Goal: Task Accomplishment & Management: Manage account settings

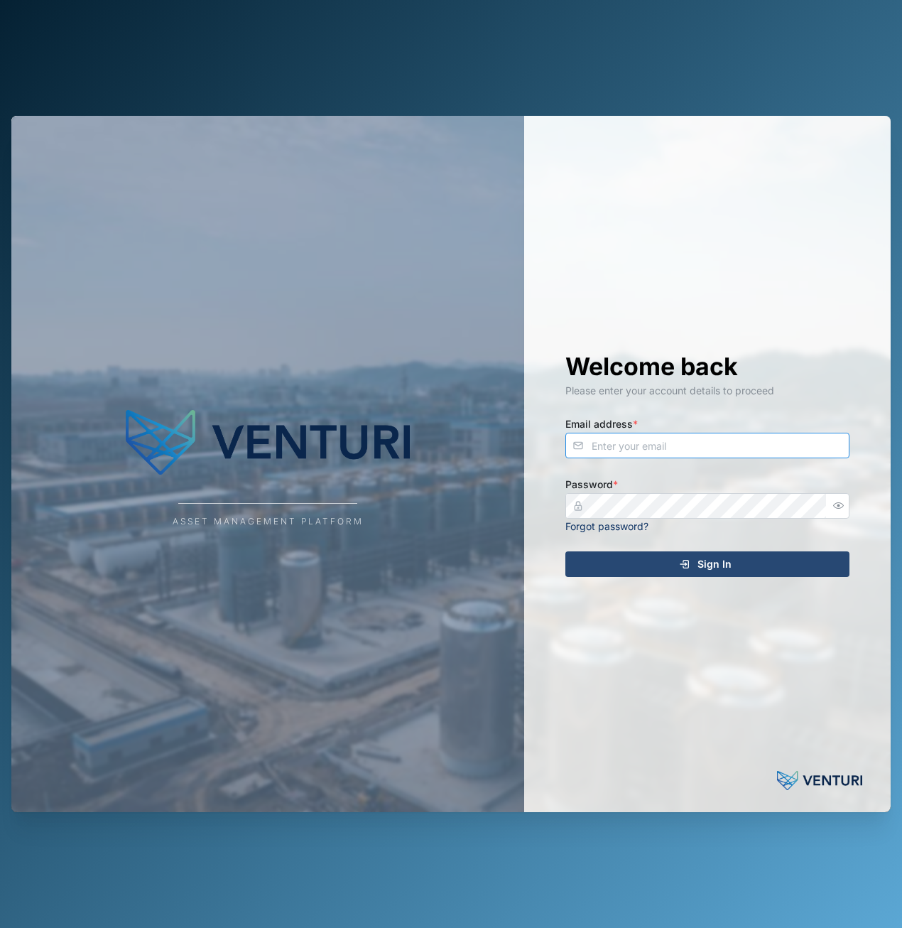
type input "[EMAIL_ADDRESS][DOMAIN_NAME]"
click at [681, 570] on div "Sign In" at bounding box center [705, 564] width 261 height 24
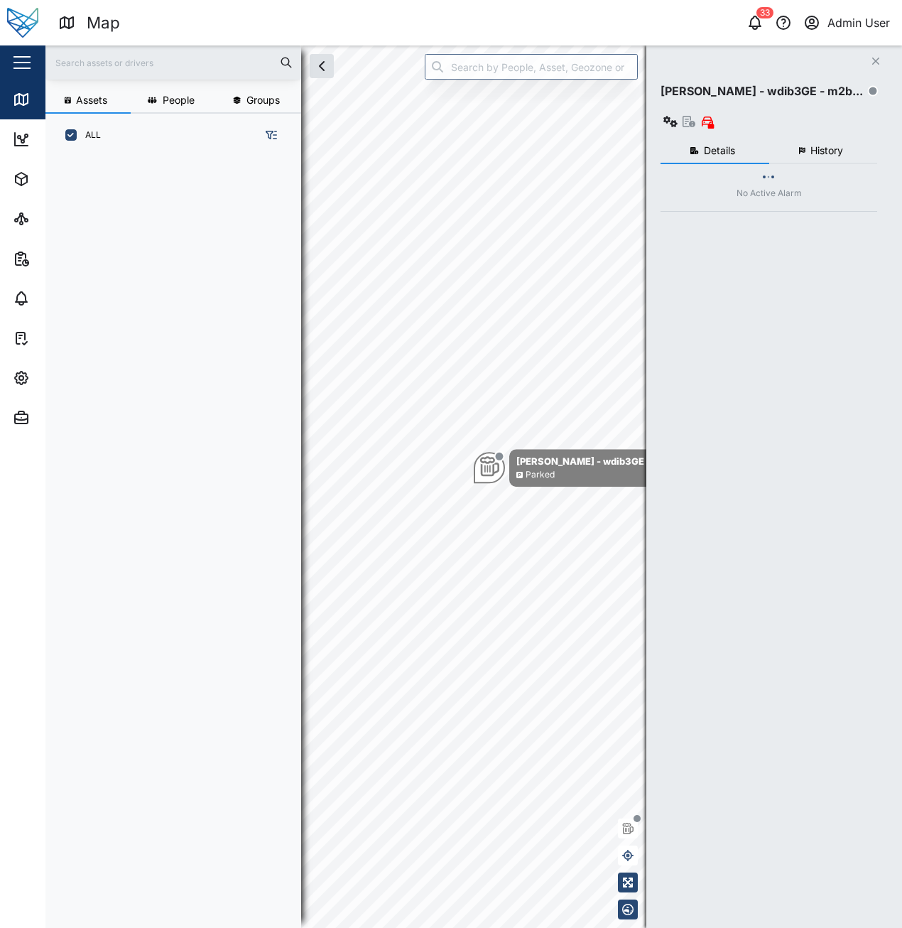
scroll to position [754, 222]
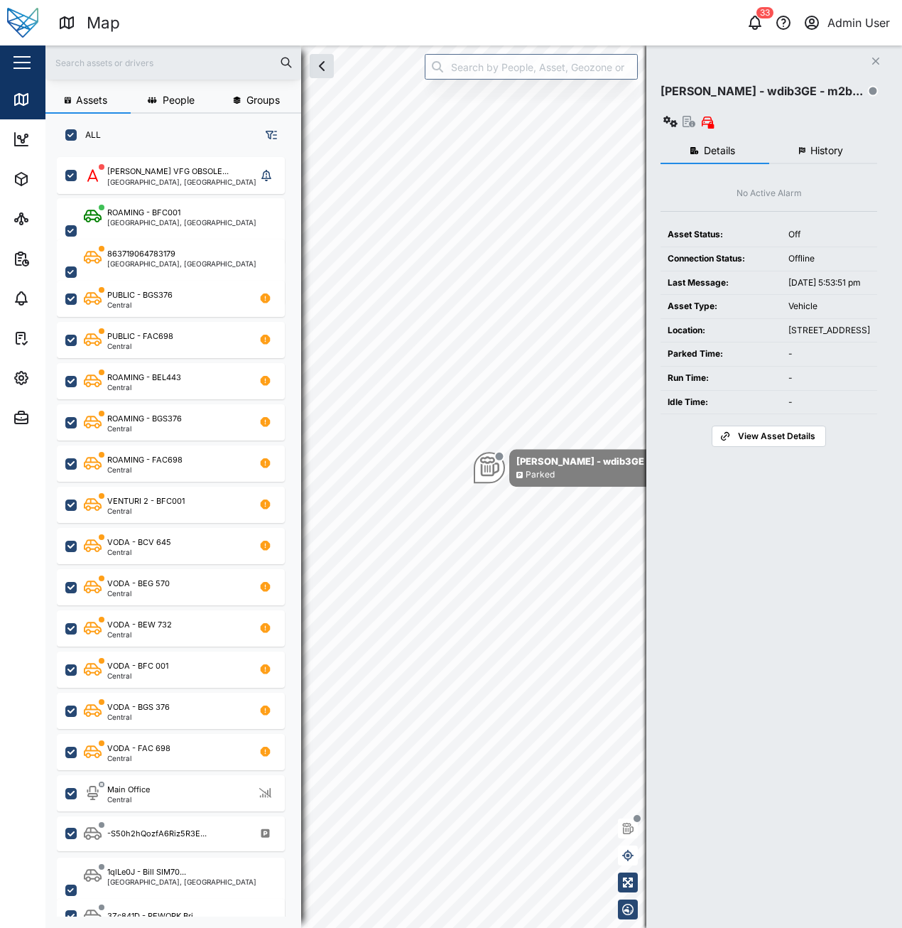
click at [874, 62] on icon "Close" at bounding box center [876, 60] width 9 height 11
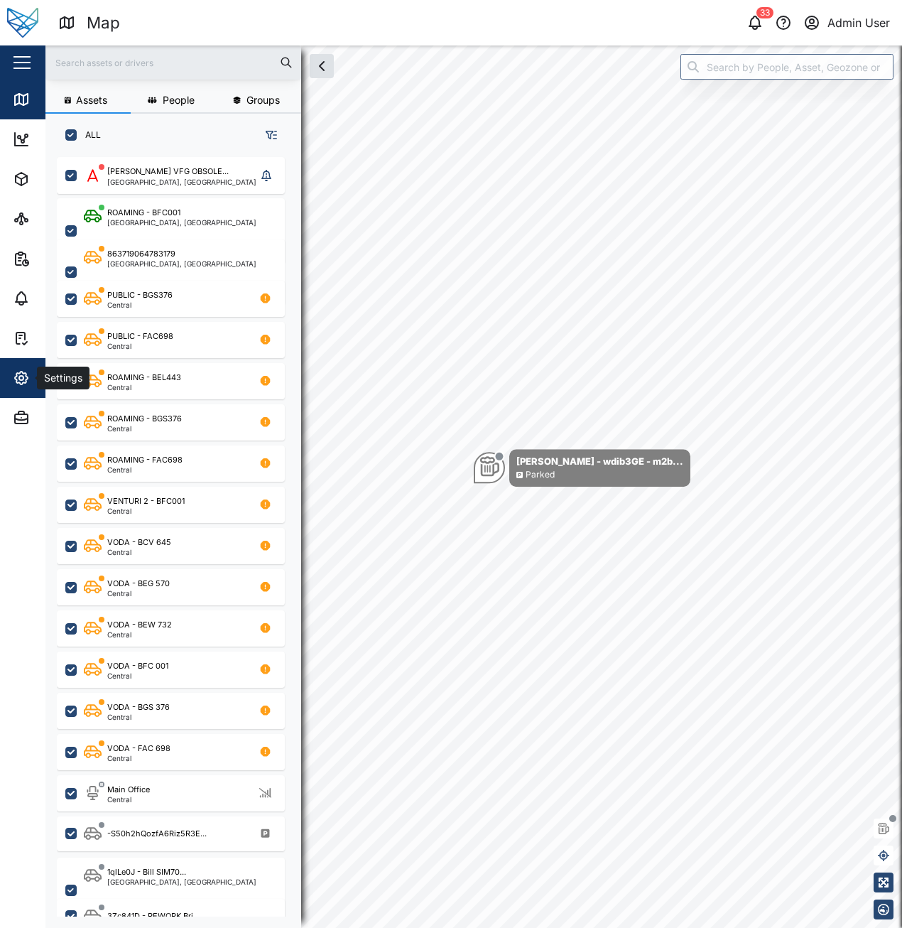
click at [8, 376] on button "Settings" at bounding box center [92, 378] width 185 height 40
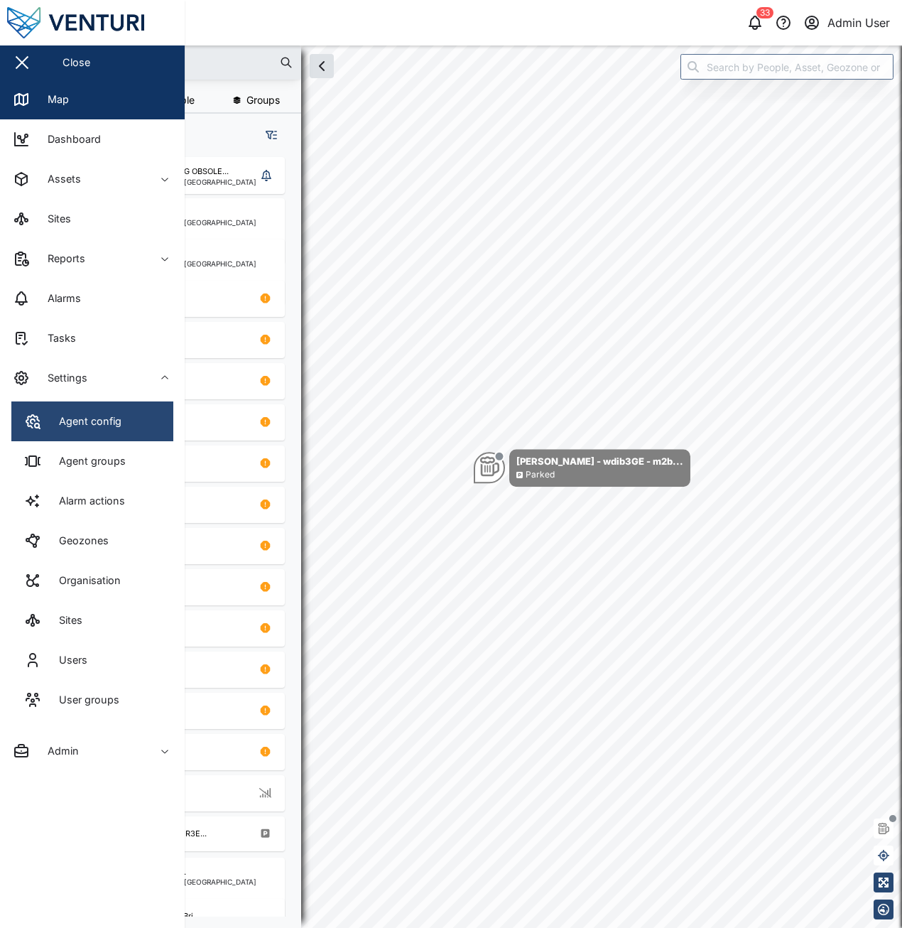
click at [101, 435] on link "Agent config" at bounding box center [92, 421] width 162 height 40
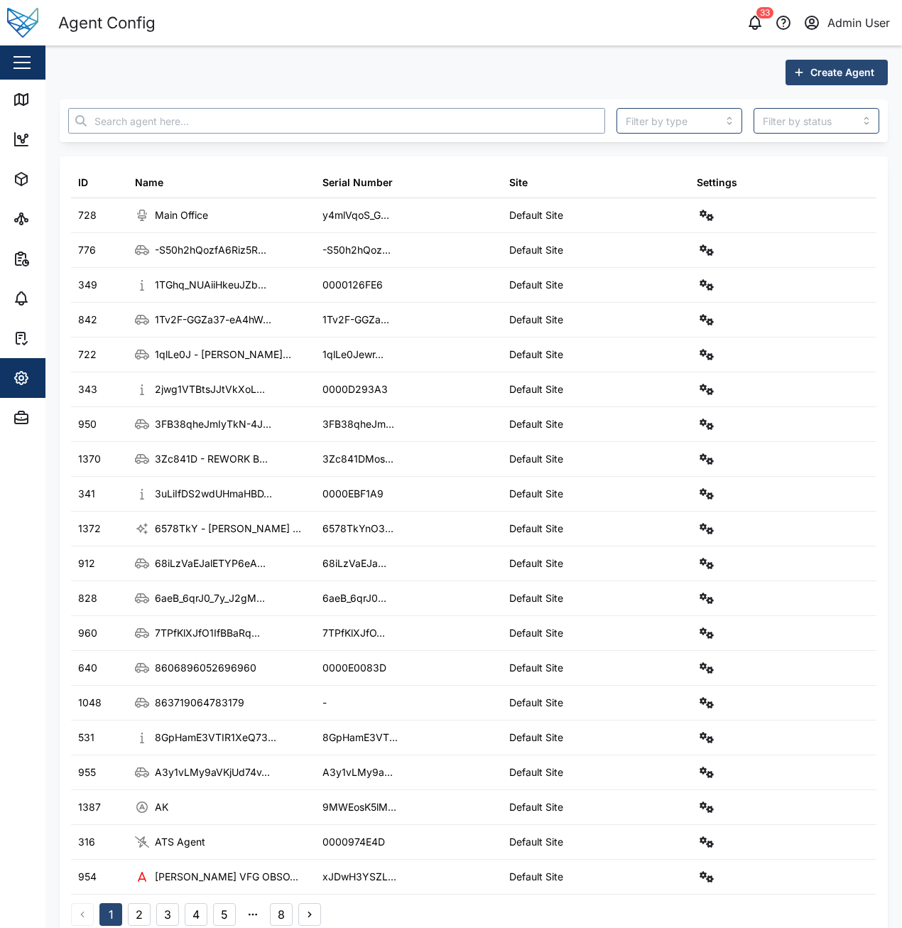
click at [317, 114] on input "text" at bounding box center [336, 121] width 537 height 26
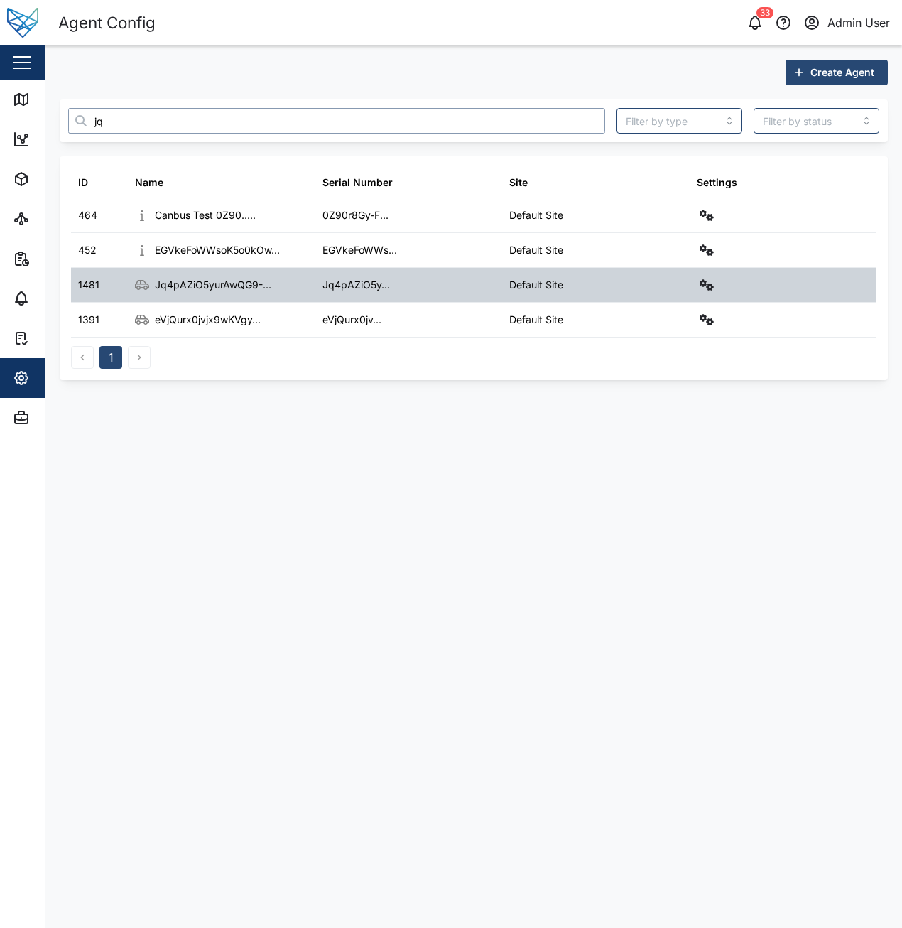
type input "jq"
click at [703, 295] on div at bounding box center [784, 285] width 188 height 34
click at [705, 290] on icon "button" at bounding box center [707, 284] width 14 height 11
click at [680, 404] on div "Field gateway config" at bounding box center [655, 408] width 97 height 16
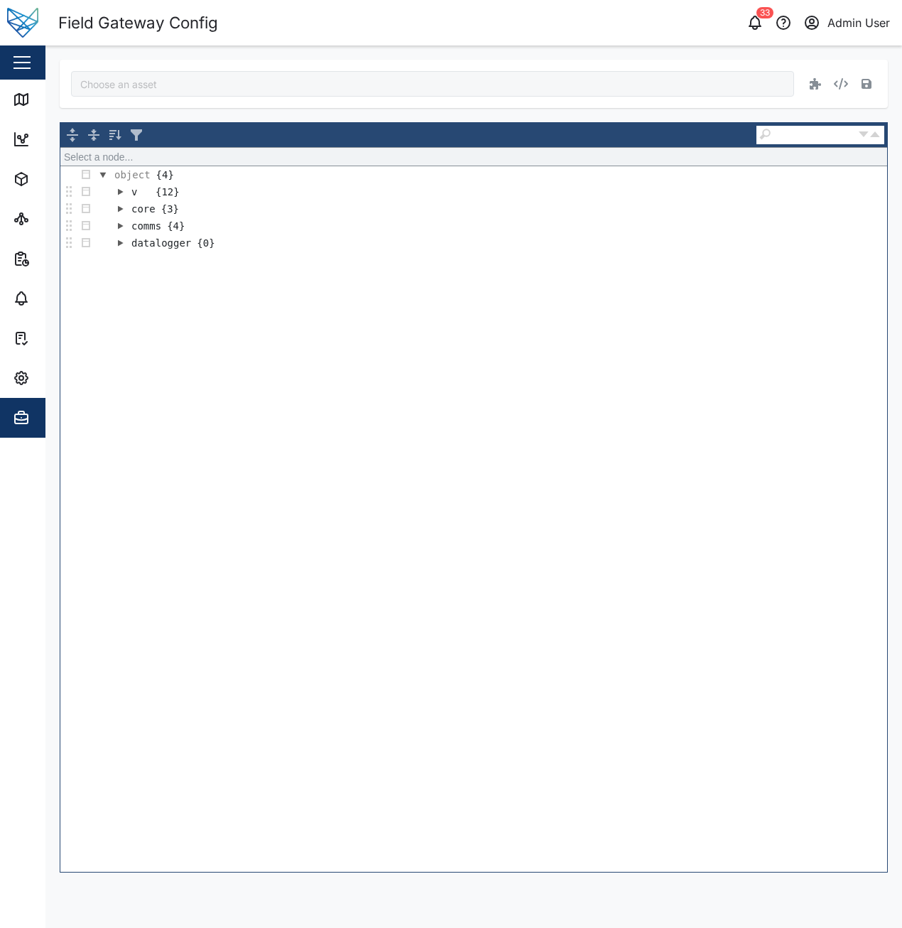
type input "Jq4pAZiO5yurAwQG9--13SWKP0GO1XWcGPoAZFKGJ0w"
